Goal: Task Accomplishment & Management: Complete application form

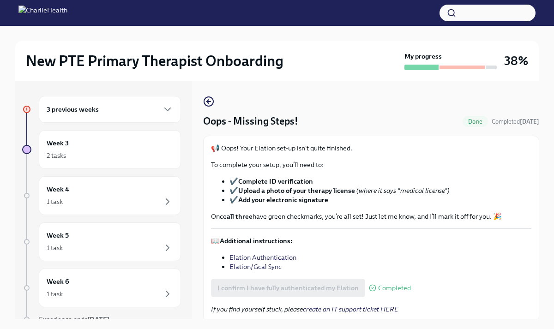
click at [244, 216] on strong "all three" at bounding box center [240, 216] width 26 height 8
click at [259, 197] on strong "Add your electronic signature" at bounding box center [283, 200] width 90 height 8
click at [552, 138] on div "New PTE Primary Therapist Onboarding My progress 38% 3 previous weeks Week 3 2 …" at bounding box center [277, 185] width 554 height 319
click at [550, 138] on div "New PTE Primary Therapist Onboarding My progress 38% 3 previous weeks Week 3 2 …" at bounding box center [277, 185] width 554 height 319
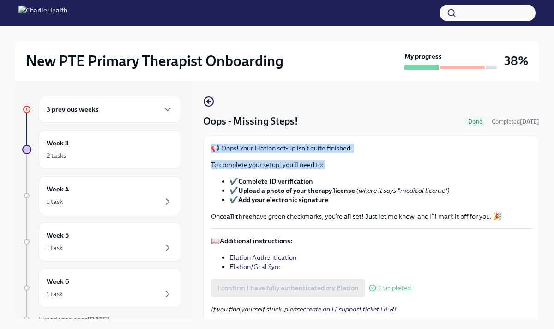
drag, startPoint x: 550, startPoint y: 138, endPoint x: 554, endPoint y: 175, distance: 38.1
click at [554, 175] on html "New PTE Primary Therapist Onboarding My progress 38% 3 previous weeks Week 3 2 …" at bounding box center [277, 172] width 554 height 345
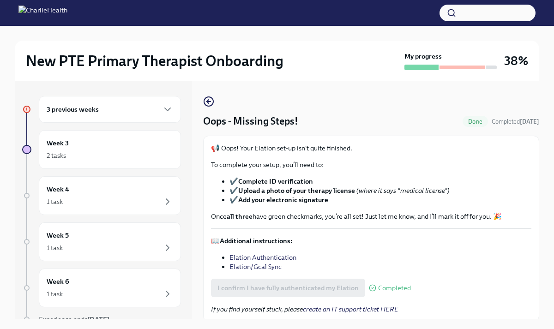
click at [534, 206] on div "📢 Oops! Your Elation set-up isn't quite finished. To complete your setup, you’l…" at bounding box center [371, 229] width 336 height 186
click at [533, 241] on div "📢 Oops! Your Elation set-up isn't quite finished. To complete your setup, you’l…" at bounding box center [371, 229] width 336 height 186
